Goal: Information Seeking & Learning: Learn about a topic

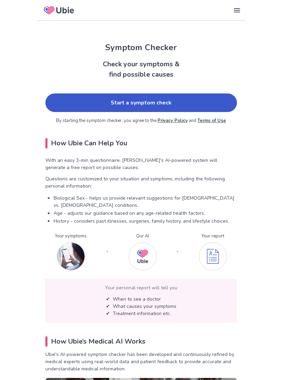
click at [165, 102] on link "Start a symptom check" at bounding box center [140, 102] width 191 height 19
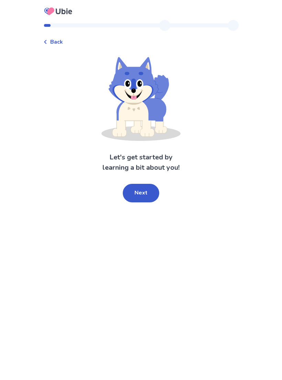
click at [145, 191] on button "Next" at bounding box center [141, 193] width 36 height 19
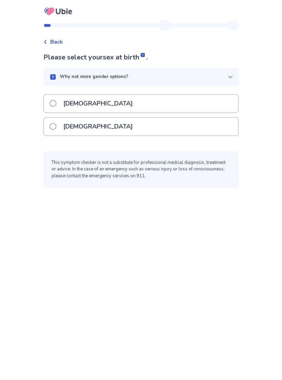
click at [161, 125] on div "[DEMOGRAPHIC_DATA]" at bounding box center [141, 127] width 194 height 18
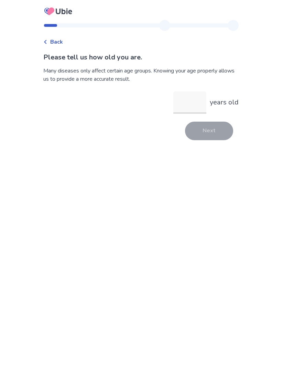
click at [188, 104] on input "years old" at bounding box center [189, 102] width 33 height 22
type input "**"
click at [208, 134] on button "Next" at bounding box center [209, 131] width 48 height 19
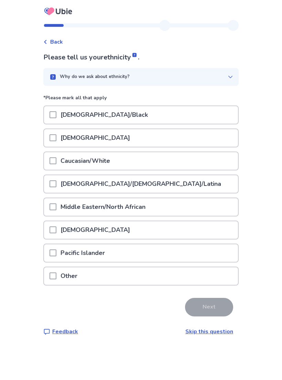
click at [127, 180] on p "Hispanic/Latino/Latina" at bounding box center [140, 184] width 169 height 18
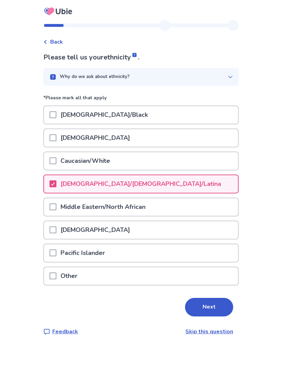
click at [202, 303] on button "Next" at bounding box center [209, 307] width 48 height 19
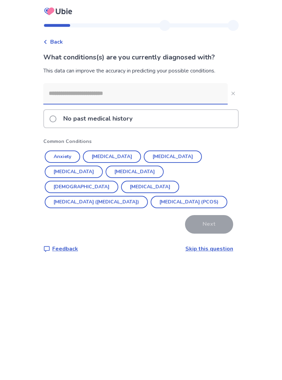
click at [195, 92] on input at bounding box center [135, 93] width 184 height 21
click at [105, 171] on button "Hypothyroidism" at bounding box center [134, 172] width 58 height 12
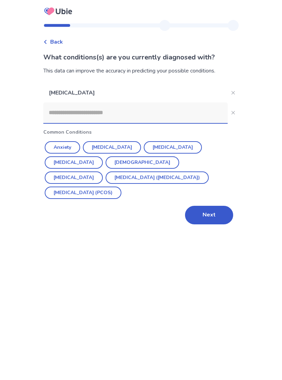
click at [161, 114] on input at bounding box center [135, 112] width 184 height 21
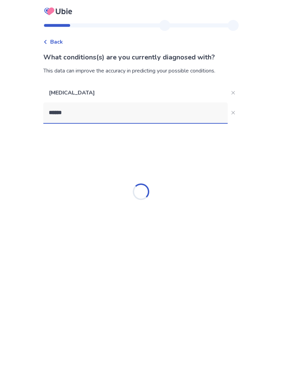
type input "*******"
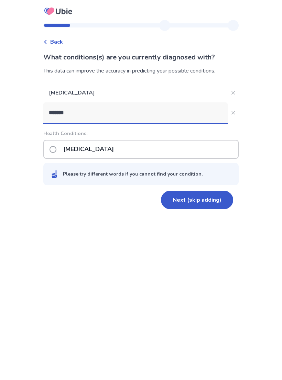
click at [111, 148] on p "Bipolar disorder" at bounding box center [88, 149] width 59 height 18
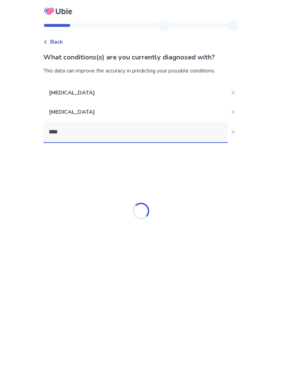
type input "*****"
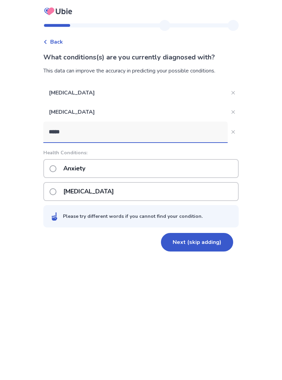
click at [89, 170] on p "Anxiety" at bounding box center [74, 169] width 30 height 18
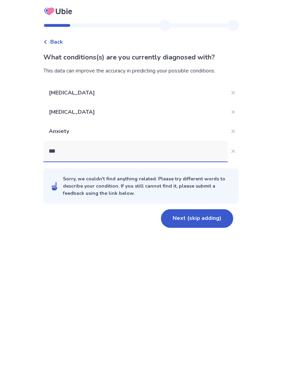
type input "****"
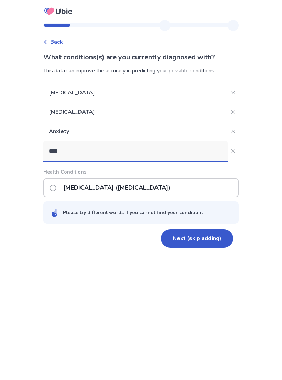
click at [136, 190] on p "Post-traumatic stress disorder (PTSD)" at bounding box center [116, 188] width 115 height 18
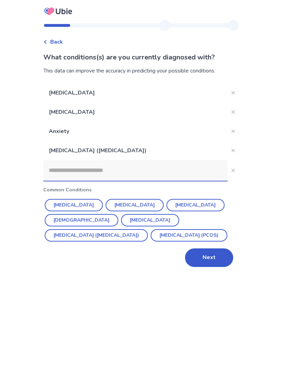
click at [208, 254] on button "Next" at bounding box center [209, 257] width 48 height 19
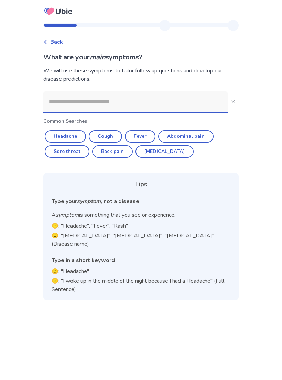
click at [169, 100] on input at bounding box center [135, 101] width 184 height 21
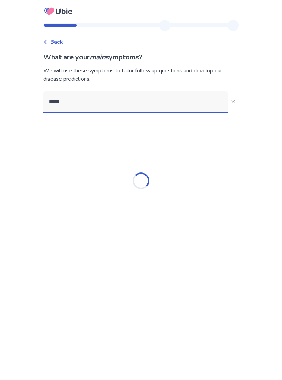
type input "******"
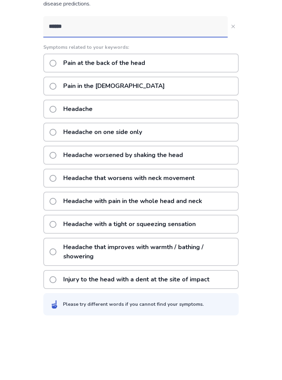
scroll to position [19, 0]
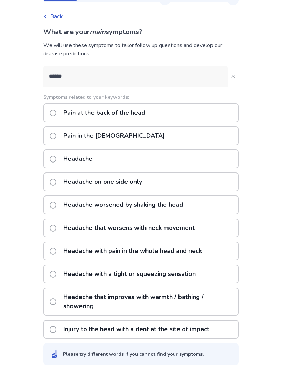
click at [149, 159] on div "Headache" at bounding box center [140, 165] width 195 height 19
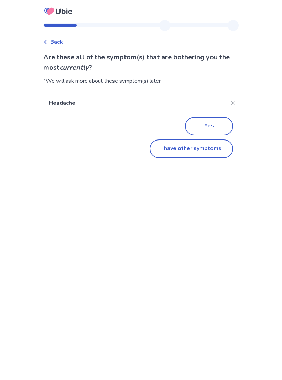
click at [204, 150] on button "I have other symptoms" at bounding box center [190, 148] width 83 height 19
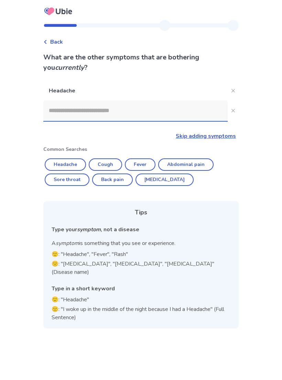
click at [108, 158] on button "Cough" at bounding box center [105, 164] width 33 height 12
type input "*****"
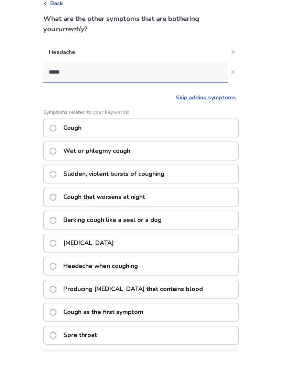
scroll to position [27, 0]
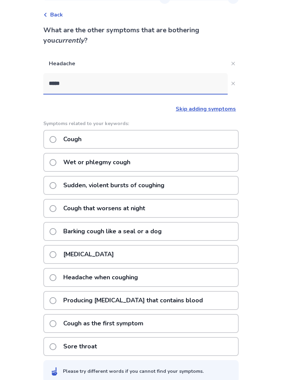
click at [165, 139] on div "Cough" at bounding box center [140, 139] width 195 height 19
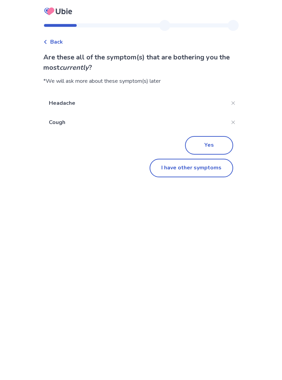
click at [199, 167] on button "I have other symptoms" at bounding box center [190, 168] width 83 height 19
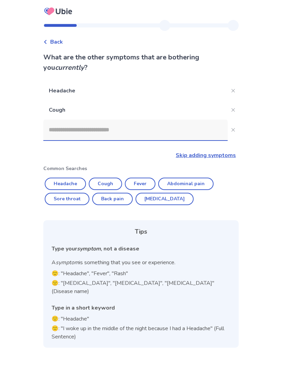
click at [182, 120] on input at bounding box center [135, 130] width 184 height 21
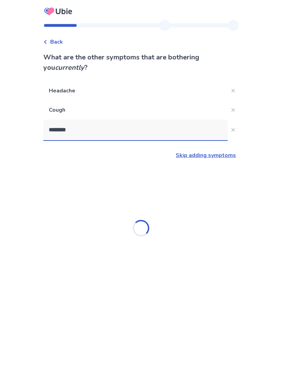
type input "*********"
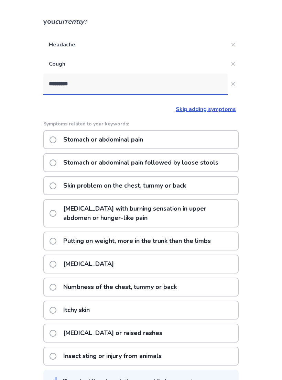
scroll to position [0, 0]
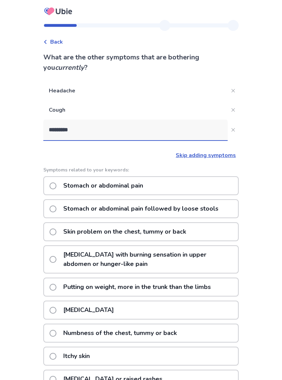
click at [169, 186] on div "Stomach or abdominal pain" at bounding box center [140, 185] width 195 height 19
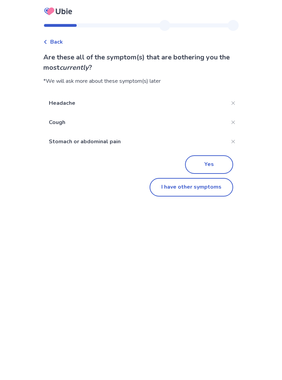
click at [197, 189] on button "I have other symptoms" at bounding box center [190, 187] width 83 height 19
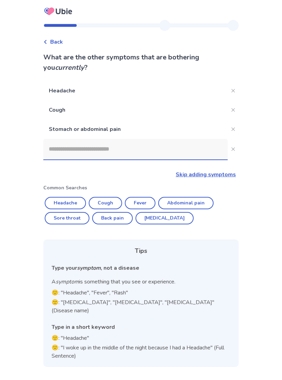
click at [175, 154] on input at bounding box center [135, 149] width 184 height 21
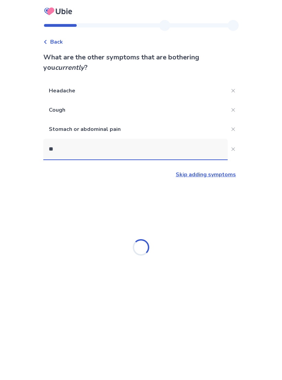
type input "*"
type input "*****"
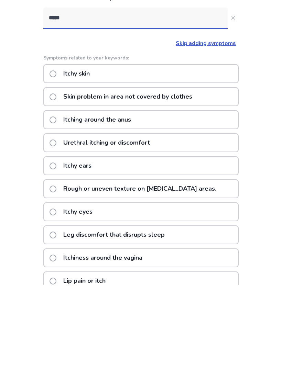
scroll to position [76, 0]
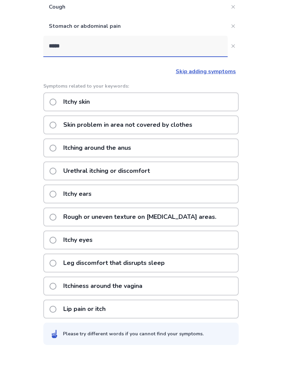
click at [160, 119] on div "Itchy skin" at bounding box center [140, 128] width 195 height 19
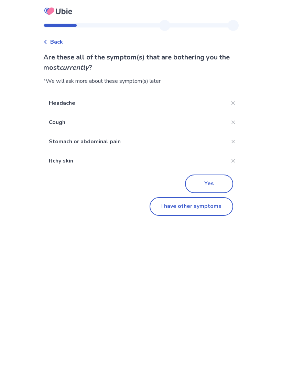
click at [185, 208] on button "I have other symptoms" at bounding box center [190, 206] width 83 height 19
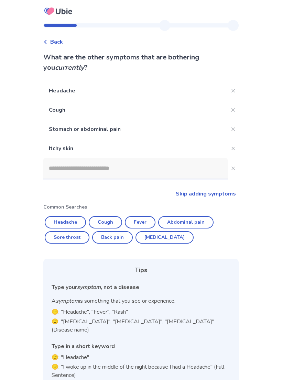
scroll to position [11, 0]
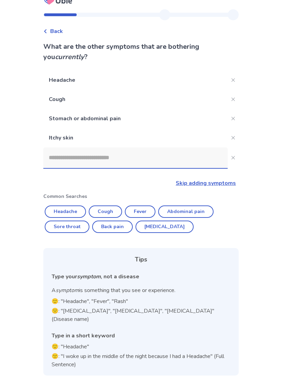
click at [180, 158] on input at bounding box center [135, 157] width 184 height 21
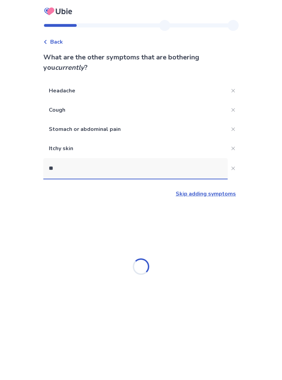
type input "***"
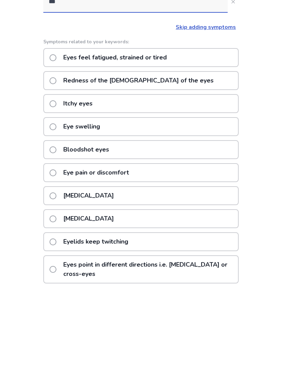
scroll to position [95, 0]
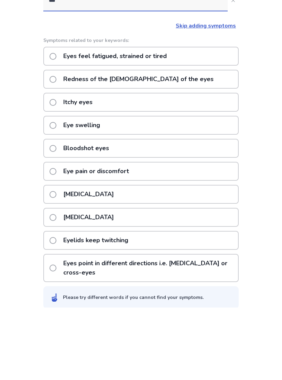
click at [133, 235] on p "Eye pain or discomfort" at bounding box center [96, 244] width 74 height 18
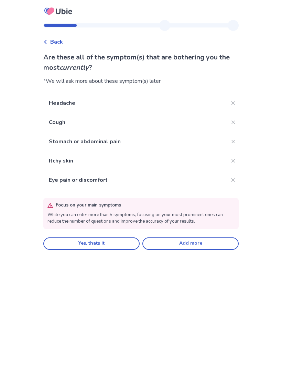
click at [191, 240] on button "Add more" at bounding box center [190, 243] width 96 height 12
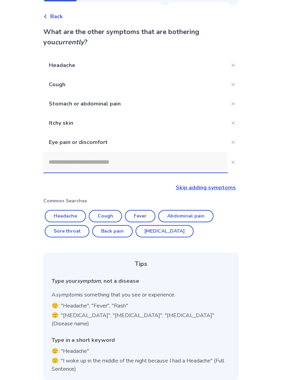
click at [188, 161] on input at bounding box center [135, 162] width 184 height 21
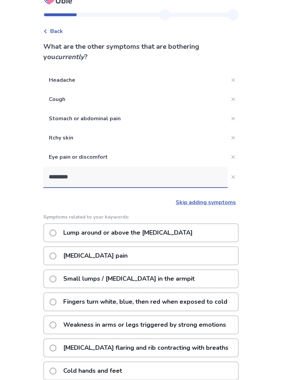
type input "**********"
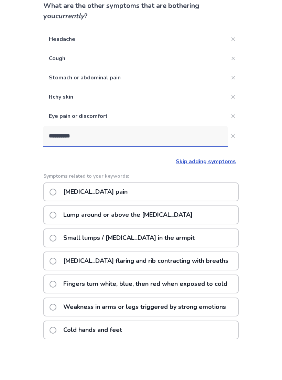
click at [170, 247] on p "Lump around or above the collarbone" at bounding box center [127, 256] width 137 height 18
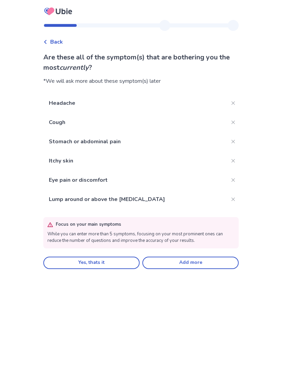
click at [194, 262] on button "Add more" at bounding box center [190, 263] width 96 height 12
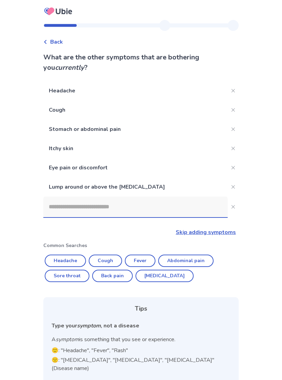
scroll to position [45, 0]
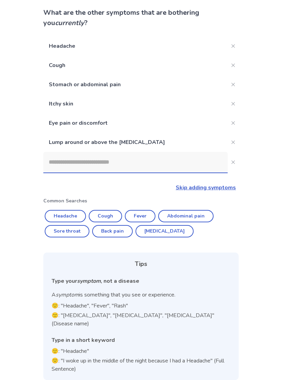
click at [163, 158] on input at bounding box center [135, 162] width 184 height 21
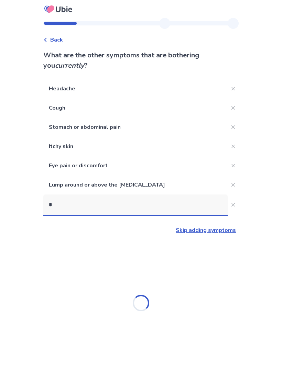
scroll to position [11, 0]
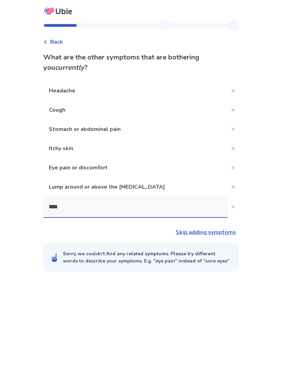
type input "*****"
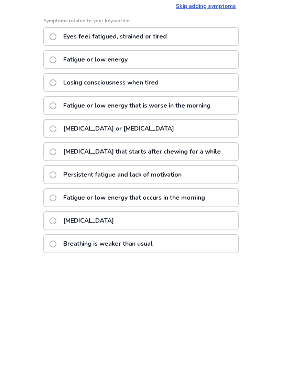
scroll to position [99, 0]
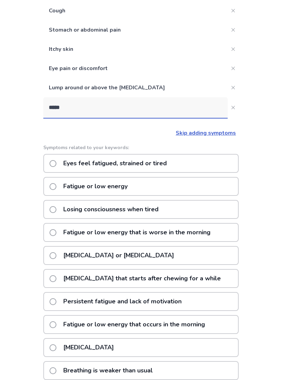
click at [142, 187] on div "Fatigue or low energy" at bounding box center [140, 186] width 195 height 19
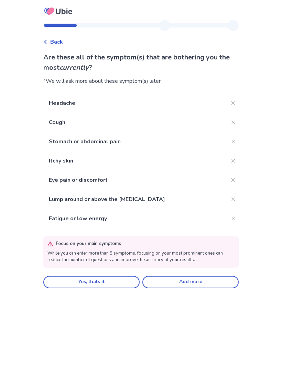
click at [179, 281] on button "Add more" at bounding box center [190, 282] width 96 height 12
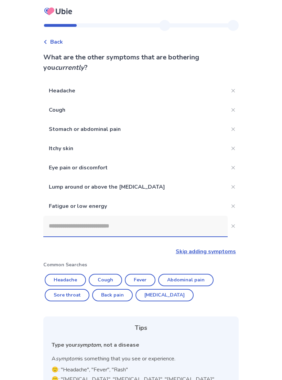
scroll to position [64, 0]
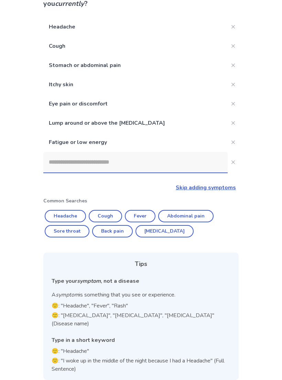
click at [198, 162] on input at bounding box center [135, 162] width 184 height 21
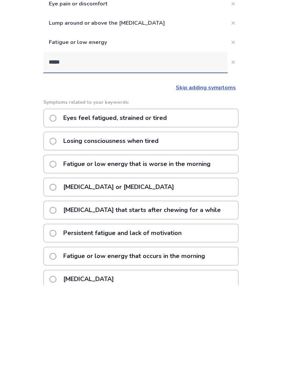
scroll to position [70, 0]
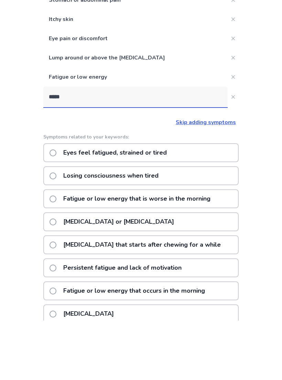
type input "*****"
click at [231, 155] on icon "Close" at bounding box center [232, 156] width 3 height 3
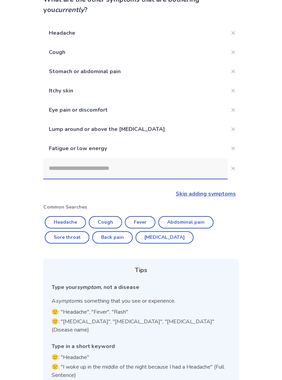
scroll to position [53, 0]
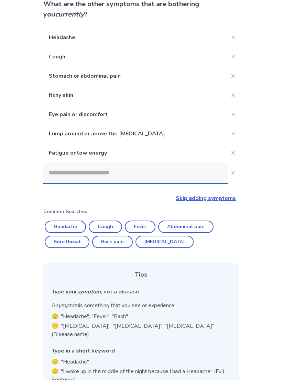
click at [163, 171] on input at bounding box center [135, 172] width 184 height 21
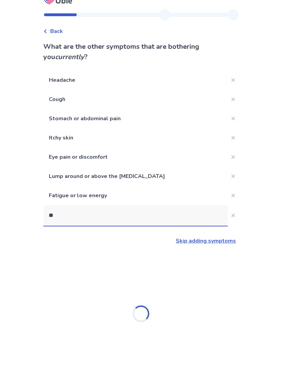
scroll to position [0, 0]
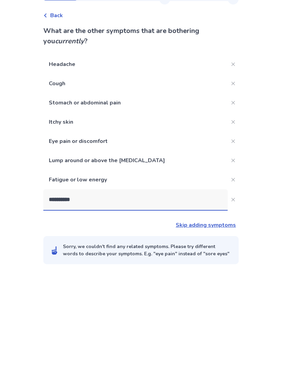
type input "**********"
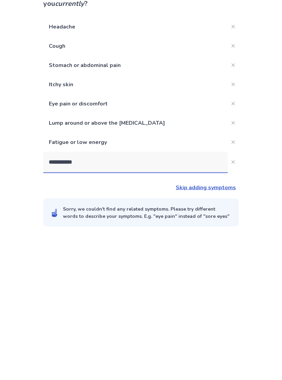
click at [68, 216] on input "**********" at bounding box center [135, 226] width 184 height 21
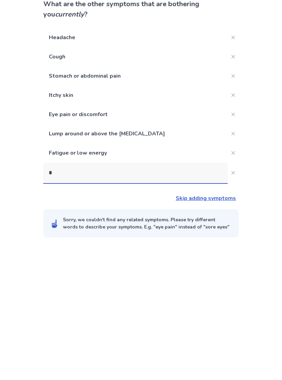
click at [252, 182] on div "Back What are the other symptoms that are bothering you currently ? Headache Co…" at bounding box center [141, 190] width 282 height 380
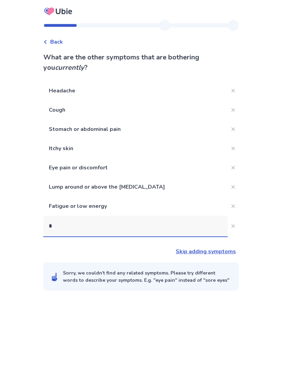
click at [217, 252] on link "Skip adding symptoms" at bounding box center [206, 252] width 60 height 8
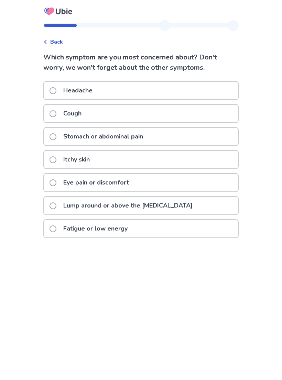
click at [155, 205] on p "Lump around or above the collarbone" at bounding box center [127, 206] width 137 height 18
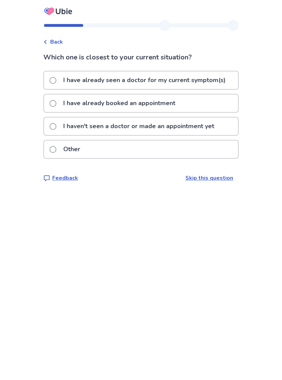
click at [193, 104] on div "I have already booked an appointment" at bounding box center [141, 103] width 194 height 18
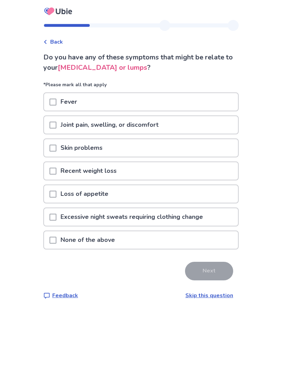
click at [135, 149] on div "Skin problems" at bounding box center [141, 148] width 194 height 18
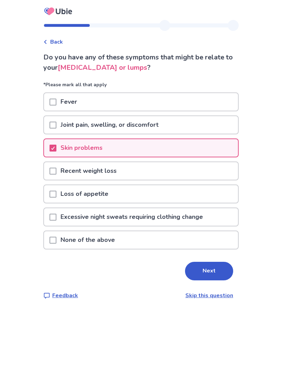
click at [159, 126] on p "Joint pain, swelling, or discomfort" at bounding box center [109, 125] width 106 height 18
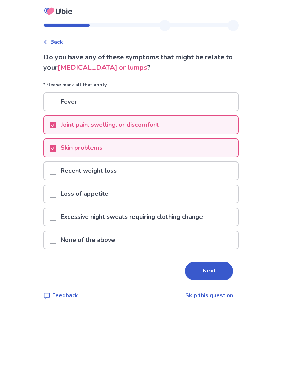
click at [203, 269] on button "Next" at bounding box center [209, 271] width 48 height 19
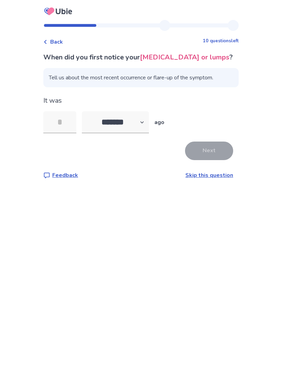
click at [142, 131] on select "******* ****** ******* ******** *******" at bounding box center [115, 122] width 67 height 22
select select "*"
click at [71, 133] on input "tel" at bounding box center [59, 122] width 33 height 22
type input "*"
click at [212, 160] on button "Next" at bounding box center [209, 151] width 48 height 19
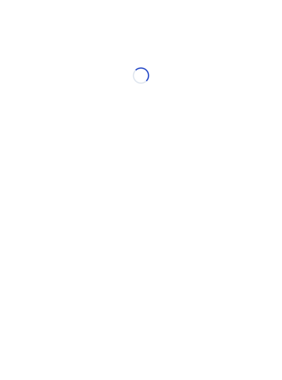
select select "*"
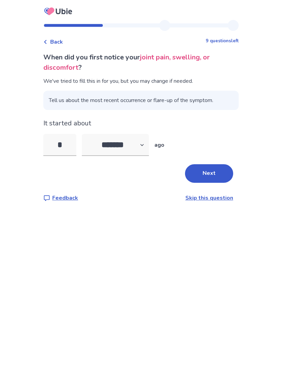
click at [216, 172] on button "Next" at bounding box center [209, 173] width 48 height 19
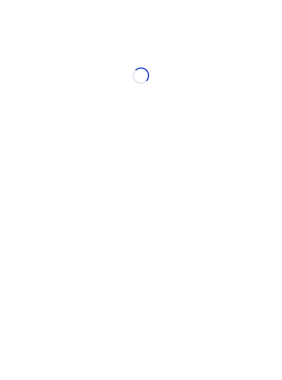
select select "*"
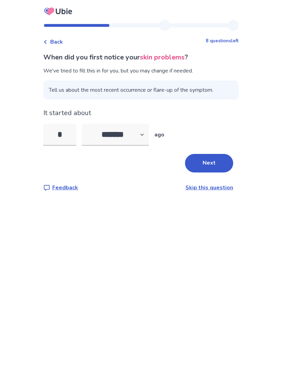
click at [214, 162] on button "Next" at bounding box center [209, 163] width 48 height 19
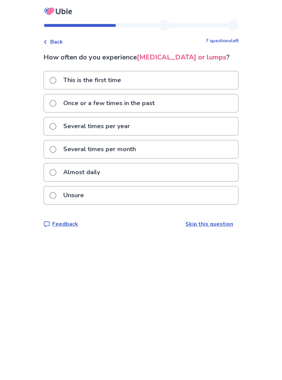
click at [179, 204] on div "Unsure" at bounding box center [141, 196] width 194 height 18
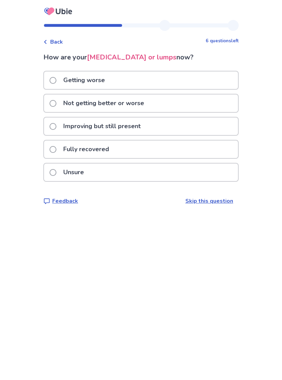
click at [99, 171] on div "Unsure" at bounding box center [141, 172] width 194 height 18
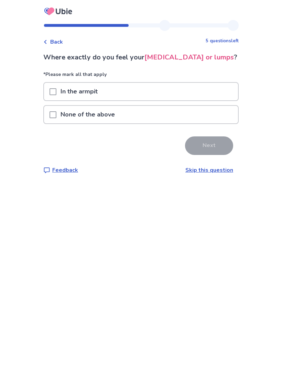
click at [117, 123] on p "None of the above" at bounding box center [87, 115] width 63 height 18
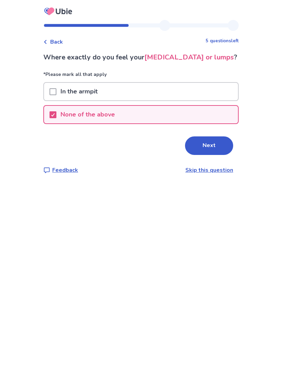
click at [206, 155] on button "Next" at bounding box center [209, 145] width 48 height 19
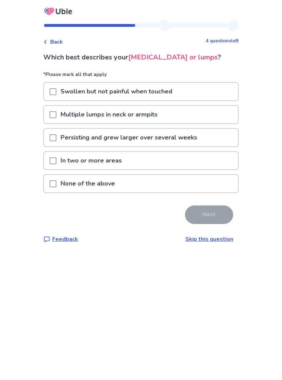
click at [134, 191] on div "None of the above" at bounding box center [141, 184] width 194 height 18
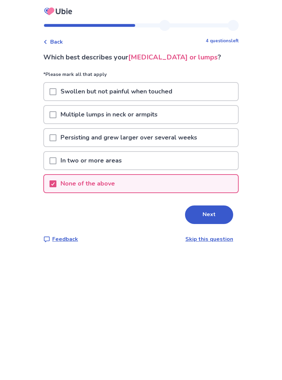
click at [207, 222] on button "Next" at bounding box center [209, 214] width 48 height 19
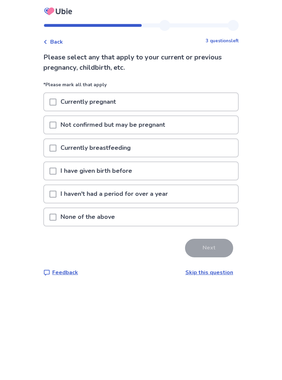
click at [153, 217] on div "None of the above" at bounding box center [141, 217] width 194 height 18
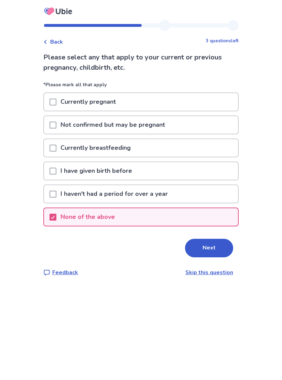
click at [207, 246] on button "Next" at bounding box center [209, 248] width 48 height 19
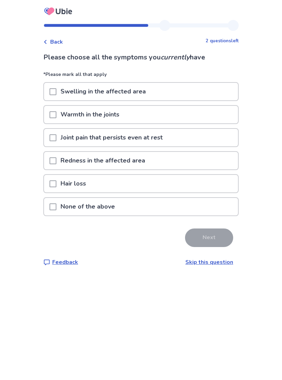
click at [146, 183] on div "Hair loss" at bounding box center [141, 184] width 194 height 18
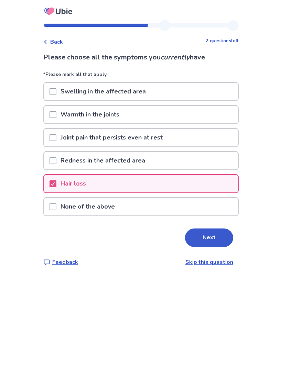
click at [175, 137] on div "Joint pain that persists even at rest" at bounding box center [141, 138] width 194 height 18
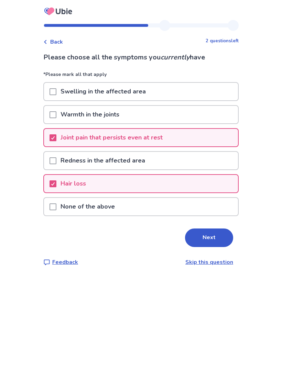
click at [204, 236] on button "Next" at bounding box center [209, 237] width 48 height 19
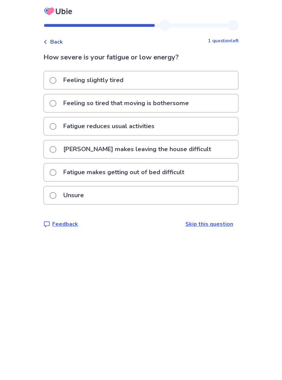
click at [197, 75] on div "Feeling slightly tired" at bounding box center [141, 80] width 194 height 18
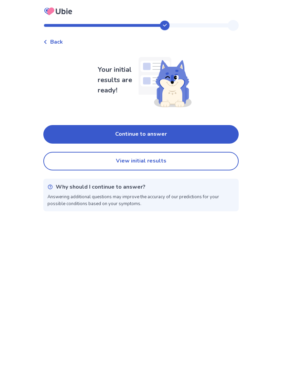
click at [182, 162] on button "View initial results" at bounding box center [140, 161] width 195 height 19
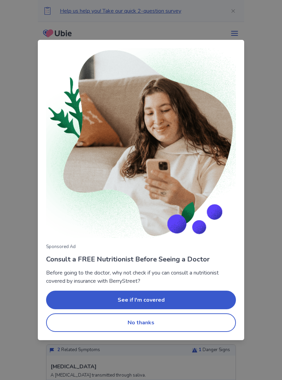
click at [153, 324] on button "No thanks" at bounding box center [141, 322] width 190 height 19
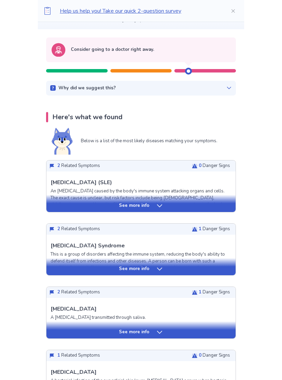
scroll to position [58, 0]
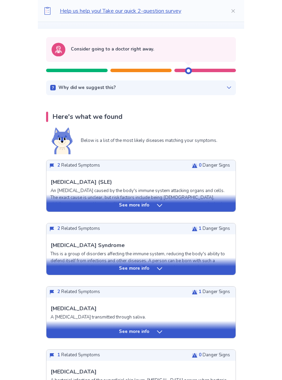
click at [159, 206] on icon at bounding box center [159, 205] width 5 height 3
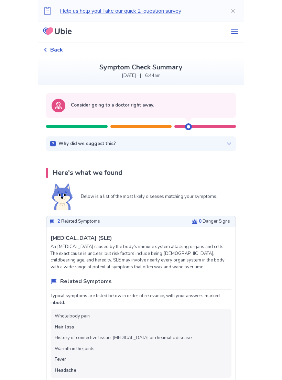
scroll to position [0, 0]
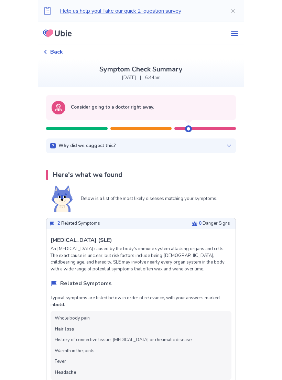
click at [220, 145] on div "Why did we suggest this?" at bounding box center [140, 146] width 181 height 7
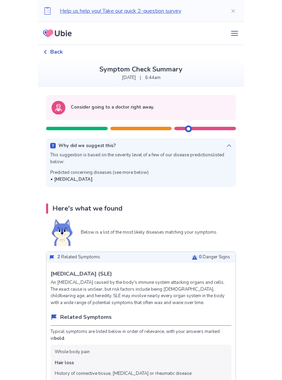
copy b "Infectious Mononucleosis"
click at [60, 50] on span "Back" at bounding box center [56, 52] width 13 height 8
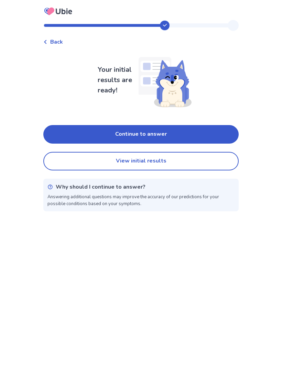
click at [165, 133] on button "Continue to answer" at bounding box center [140, 134] width 195 height 19
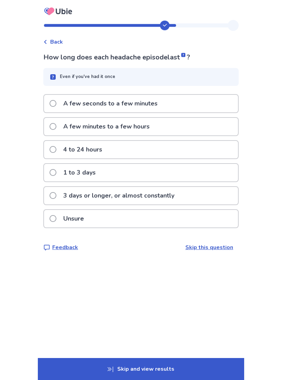
click at [253, 99] on div "Back How long does each headache episode last ? Even if you've had it once A fe…" at bounding box center [141, 190] width 282 height 380
click at [172, 195] on p "3 days or longer, or almost constantly" at bounding box center [118, 196] width 119 height 18
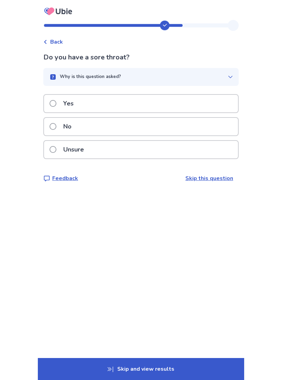
click at [197, 125] on div "No" at bounding box center [141, 127] width 194 height 18
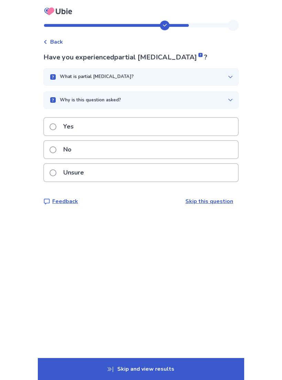
click at [218, 79] on div "What is partial loss of vision?" at bounding box center [138, 77] width 179 height 7
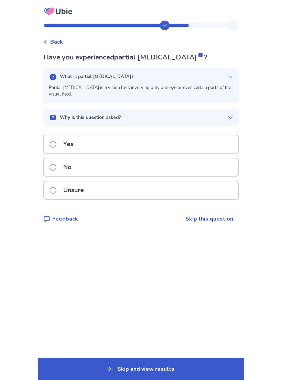
click at [220, 78] on div "What is partial loss of vision?" at bounding box center [138, 77] width 179 height 7
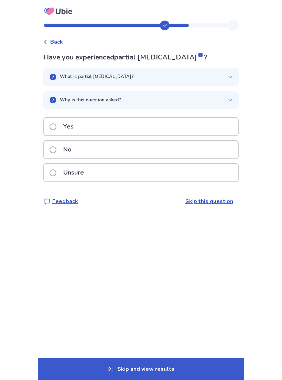
click at [172, 150] on div "No" at bounding box center [141, 150] width 194 height 18
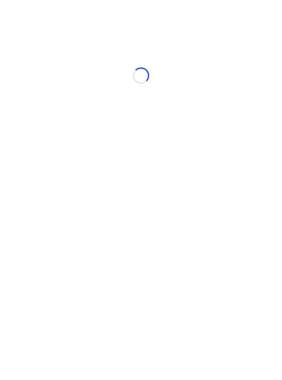
select select "*"
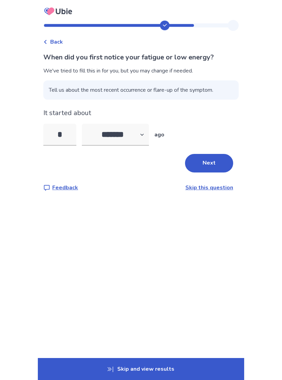
click at [209, 163] on button "Next" at bounding box center [209, 163] width 48 height 19
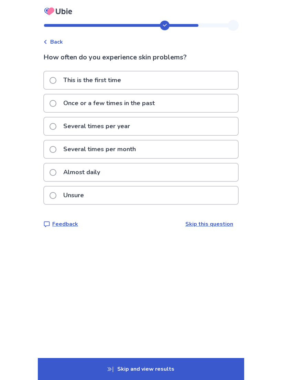
click at [205, 77] on div "This is the first time" at bounding box center [141, 80] width 194 height 18
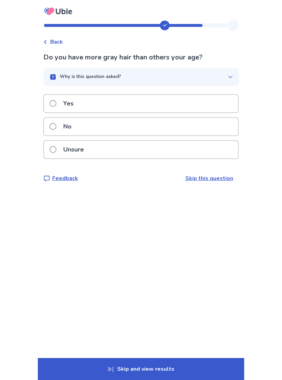
click at [194, 125] on div "No" at bounding box center [141, 127] width 194 height 18
click at [207, 152] on div "Unsure" at bounding box center [141, 150] width 194 height 18
click at [206, 124] on div "No" at bounding box center [141, 127] width 194 height 18
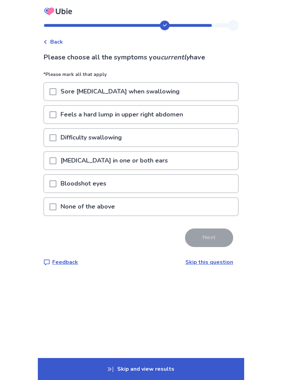
click at [187, 205] on div "None of the above" at bounding box center [141, 207] width 194 height 18
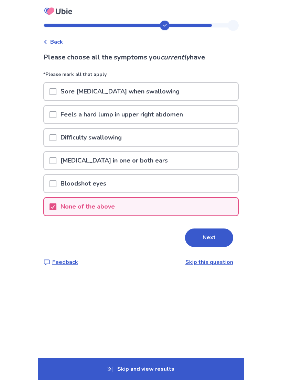
click at [210, 235] on button "Next" at bounding box center [209, 237] width 48 height 19
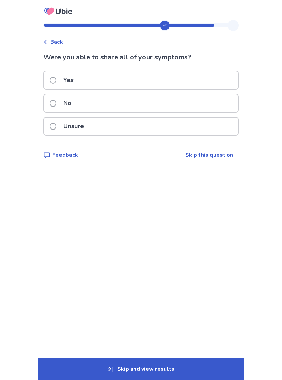
click at [201, 102] on div "No" at bounding box center [141, 103] width 194 height 18
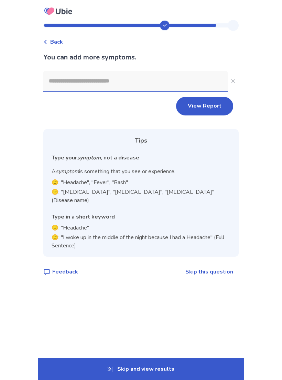
click at [201, 71] on input at bounding box center [135, 81] width 184 height 21
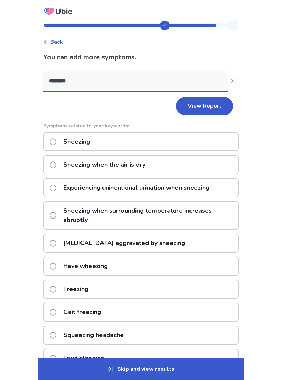
type input "********"
click at [195, 142] on div "Sneezing" at bounding box center [140, 141] width 195 height 19
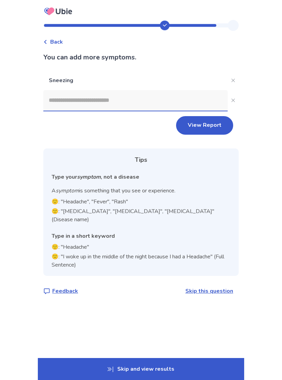
click at [192, 95] on input at bounding box center [135, 100] width 184 height 21
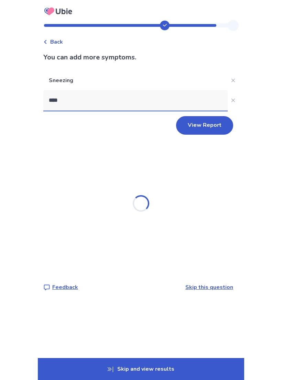
type input "*****"
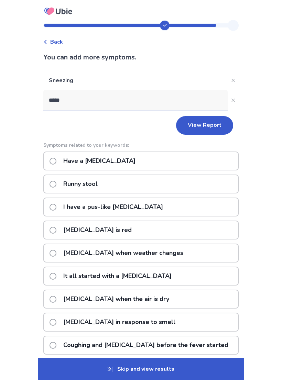
click at [124, 160] on p "Have a runny nose" at bounding box center [99, 161] width 80 height 18
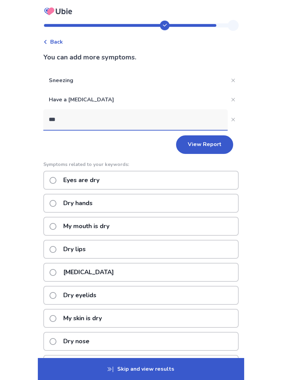
type input "***"
click at [230, 117] on button "***" at bounding box center [232, 119] width 11 height 11
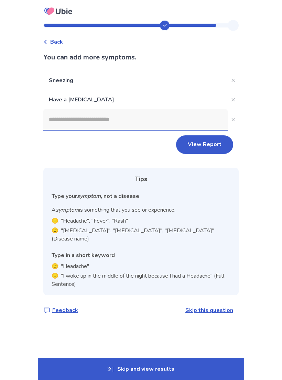
click at [203, 118] on input at bounding box center [135, 119] width 184 height 21
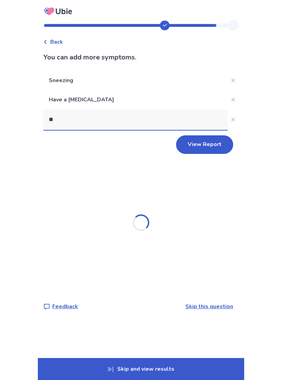
type input "*"
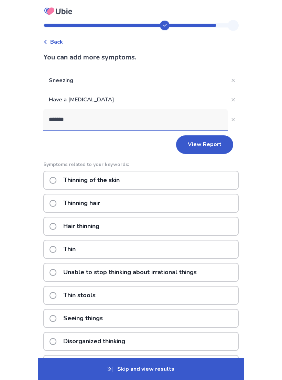
type input "*******"
click at [150, 226] on div "Hair thinning" at bounding box center [140, 226] width 195 height 19
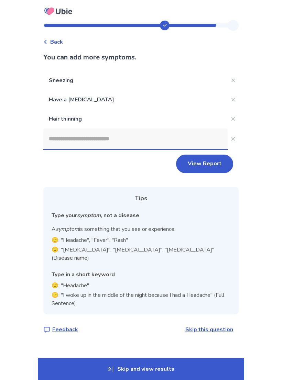
click at [206, 139] on input at bounding box center [135, 138] width 184 height 21
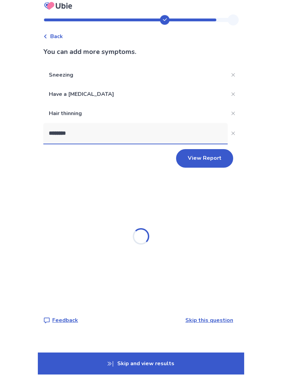
type input "********"
click at [231, 137] on icon "Close" at bounding box center [232, 138] width 3 height 3
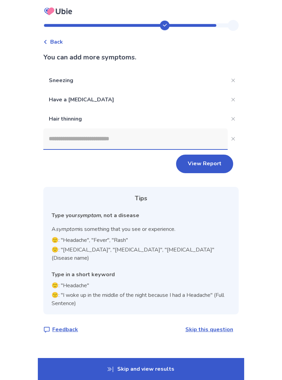
click at [194, 138] on input at bounding box center [135, 138] width 184 height 21
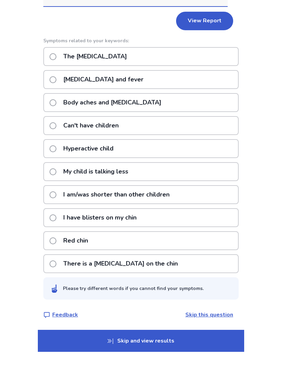
scroll to position [70, 0]
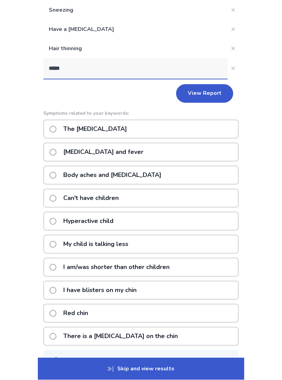
type input "*****"
click at [177, 126] on div "The chills" at bounding box center [140, 129] width 195 height 19
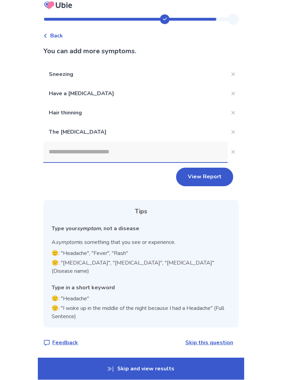
scroll to position [11, 0]
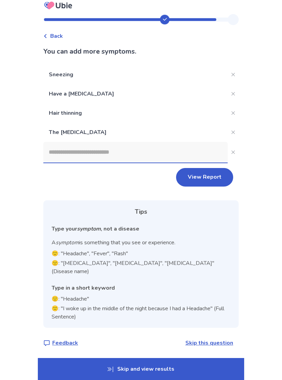
click at [210, 172] on button "View Report" at bounding box center [204, 177] width 57 height 19
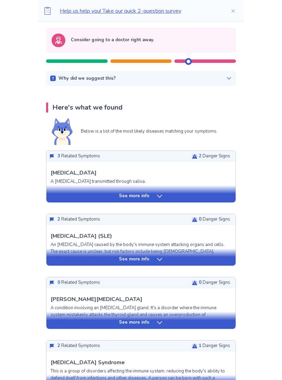
scroll to position [67, 0]
click at [184, 257] on div "See more info" at bounding box center [140, 259] width 189 height 7
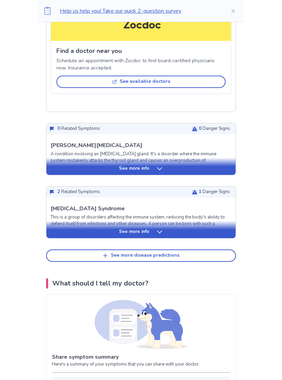
scroll to position [600, 0]
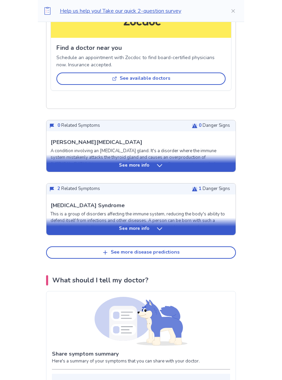
click at [172, 253] on div "See more disease predictions" at bounding box center [145, 253] width 69 height 6
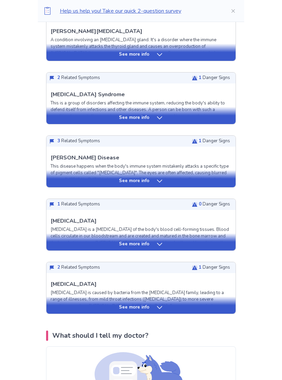
scroll to position [711, 0]
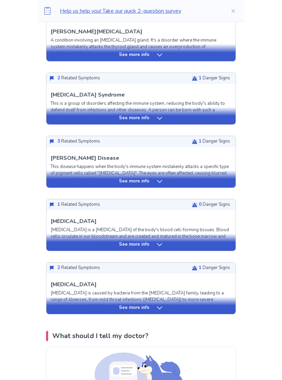
click at [180, 248] on div "See more info" at bounding box center [140, 244] width 189 height 7
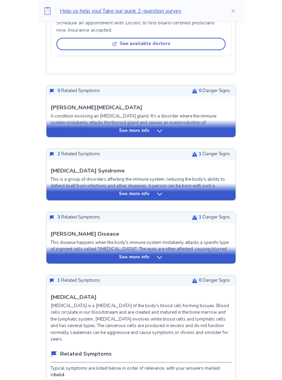
scroll to position [634, 0]
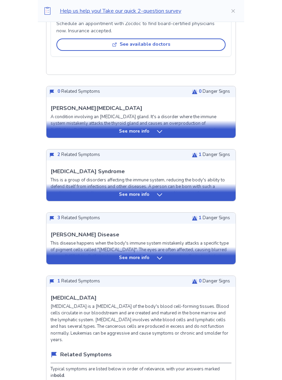
click at [176, 260] on div "See more info" at bounding box center [140, 258] width 189 height 7
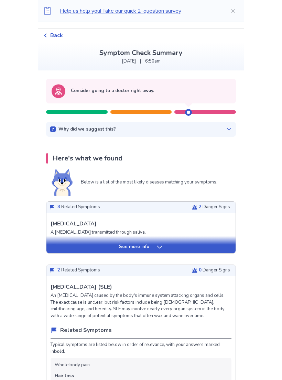
scroll to position [0, 0]
